Goal: Check status: Check status

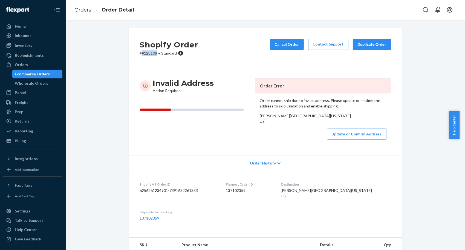
drag, startPoint x: 154, startPoint y: 53, endPoint x: 140, endPoint y: 53, distance: 14.8
click at [140, 53] on p "# #128108 • Standard" at bounding box center [169, 52] width 58 height 5
click at [144, 53] on p "# #128108 • Standard" at bounding box center [169, 52] width 58 height 5
click at [143, 55] on p "# #128108 • Standard" at bounding box center [169, 52] width 58 height 5
click at [143, 54] on p "# #128108 • Standard" at bounding box center [169, 52] width 58 height 5
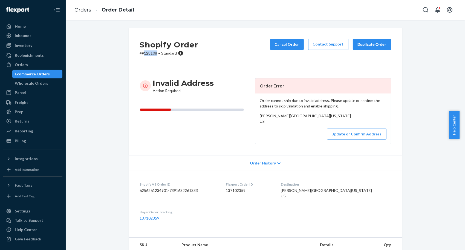
drag, startPoint x: 141, startPoint y: 54, endPoint x: 154, endPoint y: 54, distance: 13.2
click at [154, 54] on p "# #128108 • Standard" at bounding box center [169, 52] width 58 height 5
copy p "128108"
